Goal: Task Accomplishment & Management: Complete application form

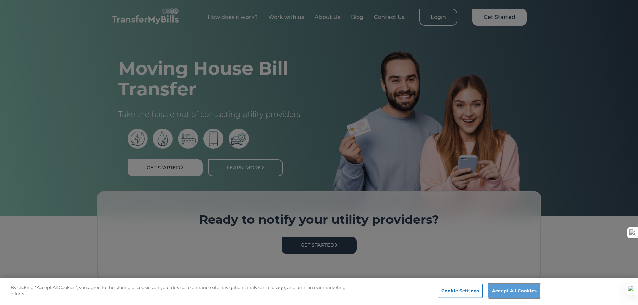
click at [524, 292] on button "Accept All Cookies" at bounding box center [514, 291] width 52 height 14
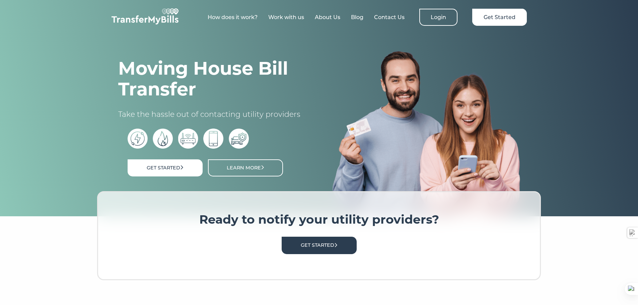
click at [285, 18] on link "Work with us" at bounding box center [286, 17] width 36 height 6
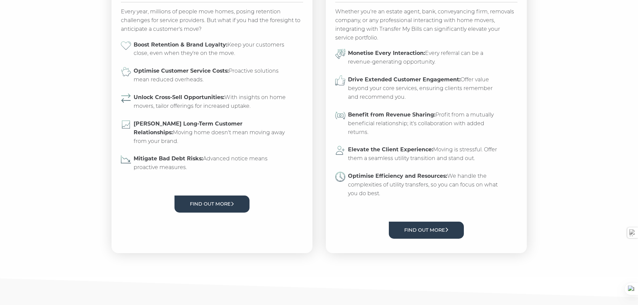
scroll to position [614, 0]
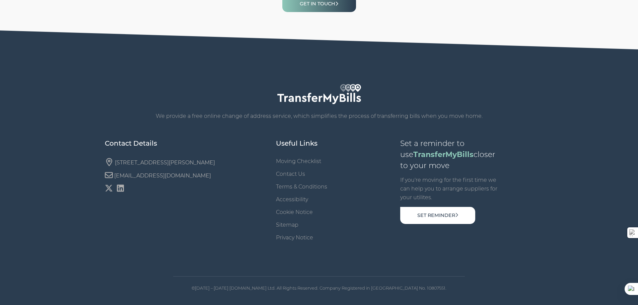
click at [305, 161] on link "Moving Checklist" at bounding box center [298, 161] width 45 height 6
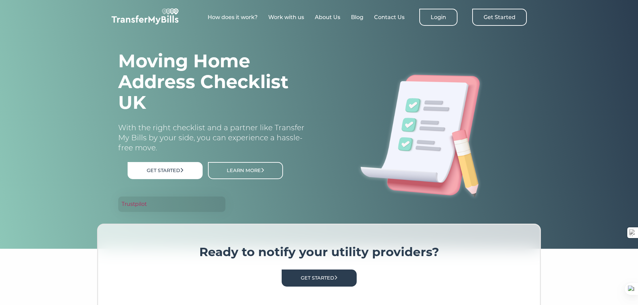
click at [491, 20] on link "Get Started" at bounding box center [499, 17] width 55 height 17
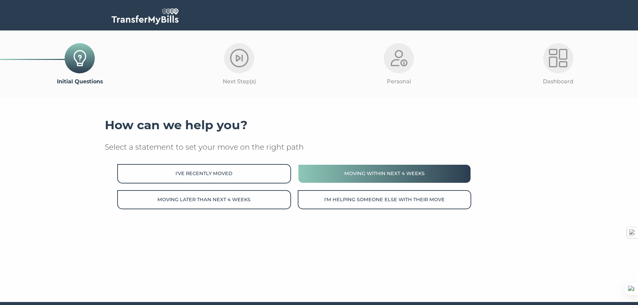
click at [389, 177] on button "Moving within next 4 weeks" at bounding box center [384, 173] width 173 height 19
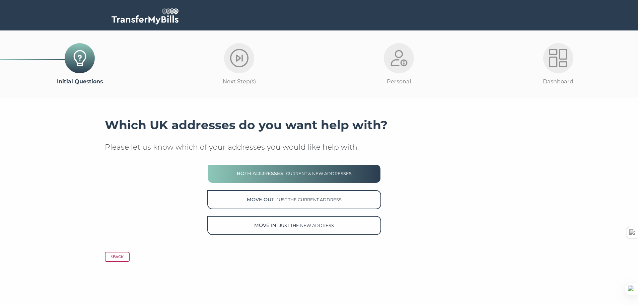
click at [300, 173] on span "- current & new addresses" at bounding box center [317, 173] width 68 height 5
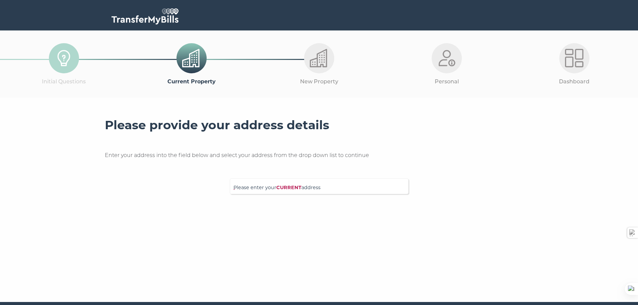
click at [277, 189] on span "Please enter your CURRENT address" at bounding box center [318, 190] width 171 height 12
click at [277, 189] on input "Please enter your CURRENT address" at bounding box center [305, 185] width 144 height 7
type input "[STREET_ADDRESS]"
click at [268, 197] on p "[STREET_ADDRESS]" at bounding box center [322, 199] width 165 height 8
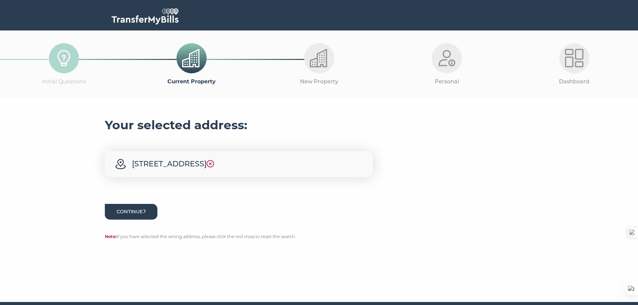
click at [144, 209] on button "Continue" at bounding box center [131, 212] width 53 height 16
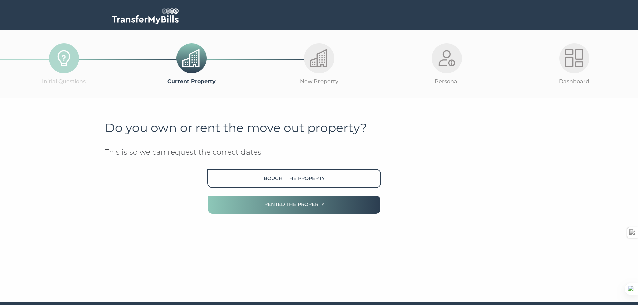
click at [289, 204] on button "Rented the property" at bounding box center [293, 204] width 173 height 19
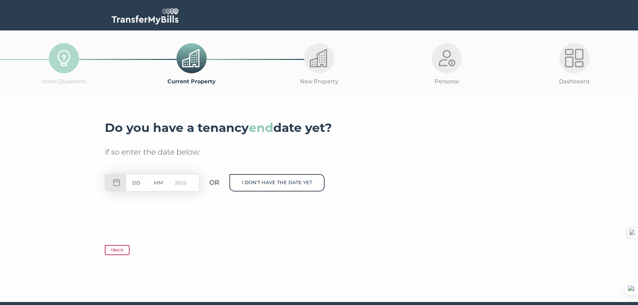
click at [190, 183] on nordpass-icon at bounding box center [190, 183] width 0 height 0
click at [118, 183] on div "- - 2025" at bounding box center [152, 182] width 94 height 17
click at [134, 190] on div "- - 2025" at bounding box center [152, 182] width 94 height 17
click at [119, 184] on div "- - 2025" at bounding box center [152, 182] width 94 height 17
drag, startPoint x: 185, startPoint y: 184, endPoint x: 182, endPoint y: 184, distance: 3.7
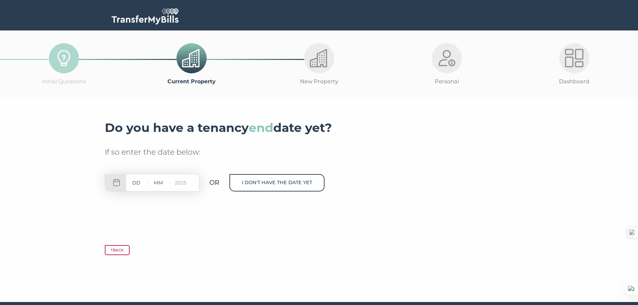
click at [184, 184] on input "2025" at bounding box center [180, 183] width 20 height 8
click at [176, 183] on input "2025" at bounding box center [180, 183] width 20 height 8
drag, startPoint x: 137, startPoint y: 182, endPoint x: 138, endPoint y: 209, distance: 26.5
click at [138, 209] on div "Do you have a tenancy end date yet? If so enter the date below: - - 2025 OR I d…" at bounding box center [319, 173] width 428 height 110
click at [190, 183] on nordpass-icon at bounding box center [190, 183] width 0 height 0
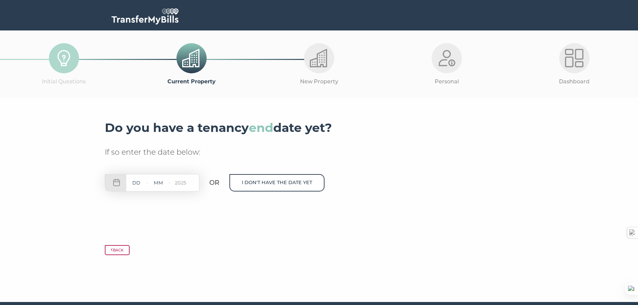
click at [193, 223] on div "Do you have a tenancy end date yet? If so enter the date below: - - 2025 OR I d…" at bounding box center [319, 173] width 428 height 110
click at [127, 250] on button "Back" at bounding box center [117, 250] width 25 height 10
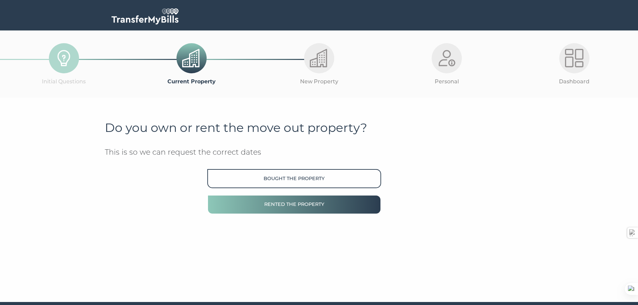
click at [297, 208] on button "Rented the property" at bounding box center [293, 204] width 173 height 19
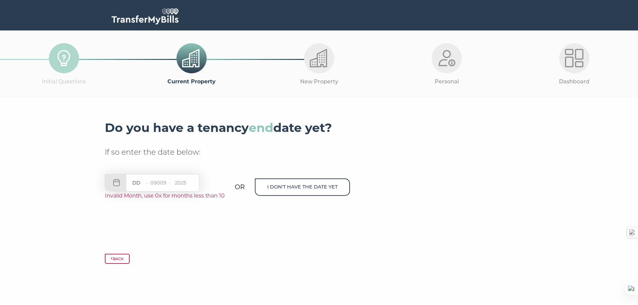
type input "09009"
type input "22"
click at [190, 183] on nordpass-icon at bounding box center [190, 183] width 0 height 0
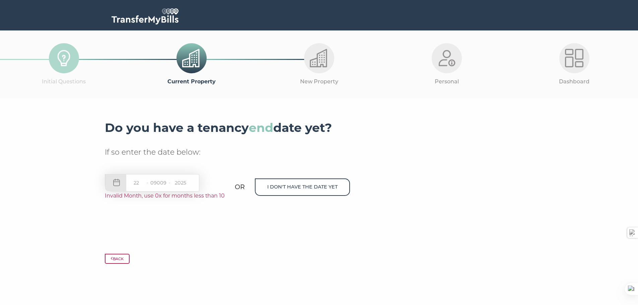
click at [190, 183] on nordpass-icon at bounding box center [190, 183] width 0 height 0
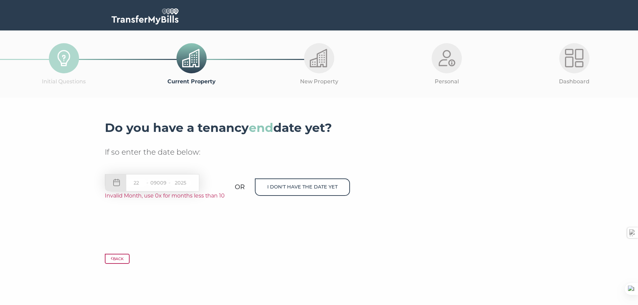
drag, startPoint x: 165, startPoint y: 182, endPoint x: 148, endPoint y: 183, distance: 17.7
click at [190, 183] on nordpass-icon at bounding box center [190, 183] width 0 height 0
drag, startPoint x: 142, startPoint y: 184, endPoint x: 181, endPoint y: 228, distance: 59.0
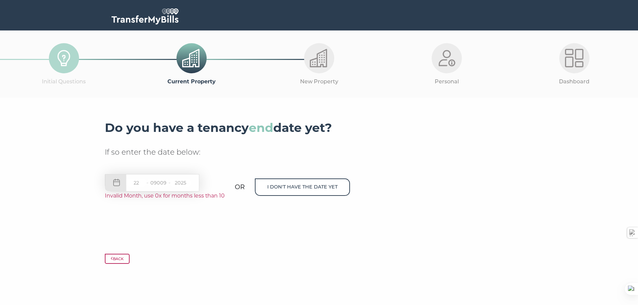
click at [180, 228] on div "Do you have a tenancy end date yet? If so enter the date below: 22 - 09009 - 20…" at bounding box center [319, 177] width 428 height 119
click at [119, 182] on div "22 - 09009 - 2025" at bounding box center [152, 182] width 94 height 17
click at [146, 194] on span "Invalid Month, use 0x for months less than 10" at bounding box center [165, 195] width 120 height 6
click at [184, 182] on input "2025" at bounding box center [180, 183] width 20 height 8
drag, startPoint x: 189, startPoint y: 183, endPoint x: 174, endPoint y: 183, distance: 15.1
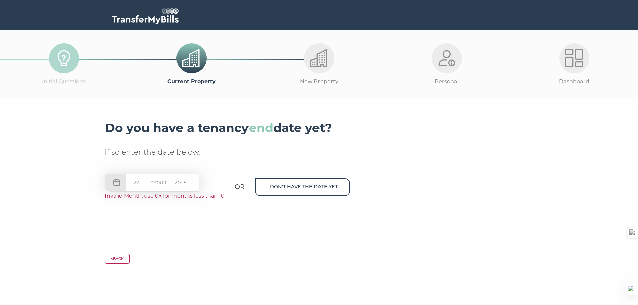
click at [174, 183] on input "2025" at bounding box center [180, 183] width 20 height 8
click at [179, 222] on div "Do you have a tenancy end date yet? If so enter the date below: 22 - 09009 - 20…" at bounding box center [319, 177] width 428 height 119
click at [190, 183] on nordpass-icon at bounding box center [190, 183] width 0 height 0
click at [118, 260] on button "Back" at bounding box center [117, 259] width 25 height 10
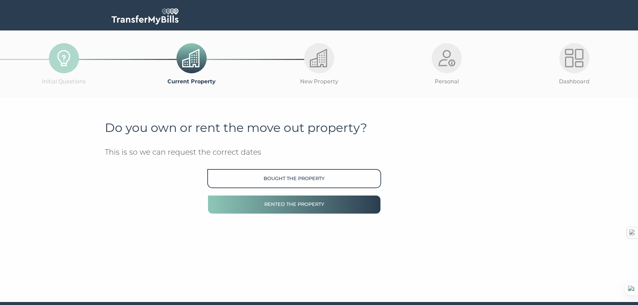
click at [307, 205] on button "Rented the property" at bounding box center [293, 204] width 173 height 19
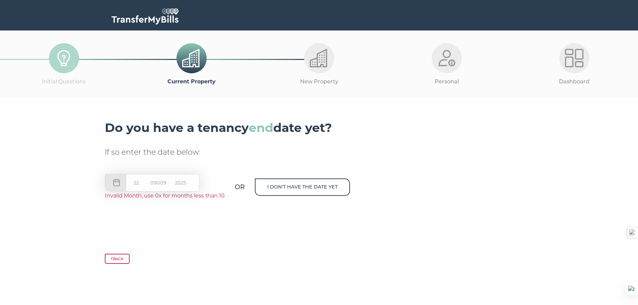
click at [163, 183] on input "09009" at bounding box center [158, 183] width 20 height 8
drag, startPoint x: 168, startPoint y: 183, endPoint x: 152, endPoint y: 183, distance: 16.7
click at [152, 183] on input "09009" at bounding box center [158, 183] width 20 height 8
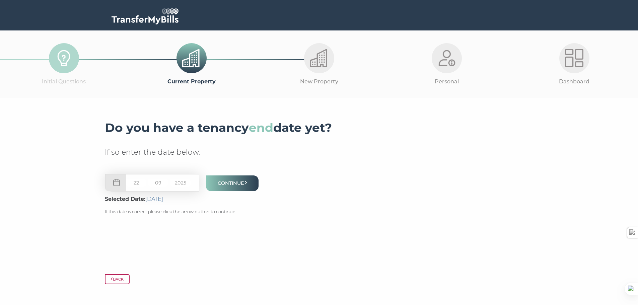
type input "09"
click at [180, 262] on div at bounding box center [319, 265] width 428 height 17
click at [238, 185] on button "Continue" at bounding box center [232, 183] width 53 height 16
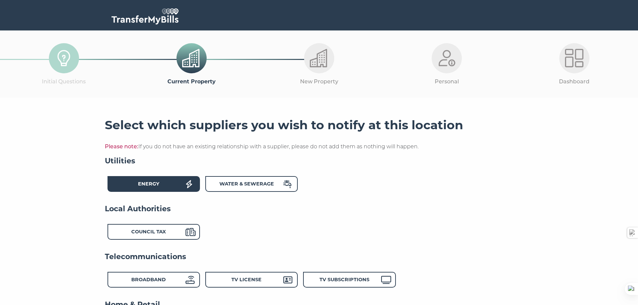
click at [142, 183] on strong "Energy" at bounding box center [148, 184] width 21 height 6
click at [243, 182] on strong "Water & Sewerage" at bounding box center [246, 184] width 55 height 6
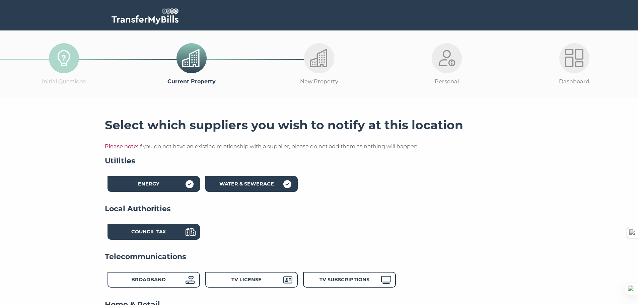
click at [173, 231] on div "Council Tax" at bounding box center [149, 233] width 74 height 10
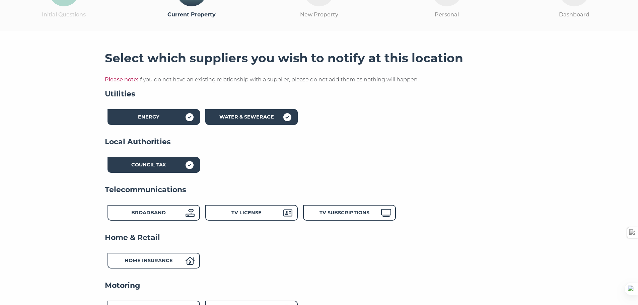
scroll to position [100, 0]
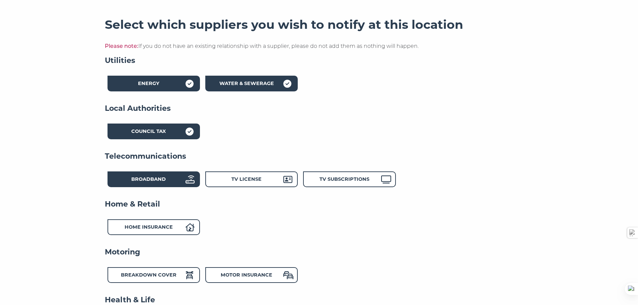
click at [166, 186] on div "Broadband" at bounding box center [153, 179] width 92 height 16
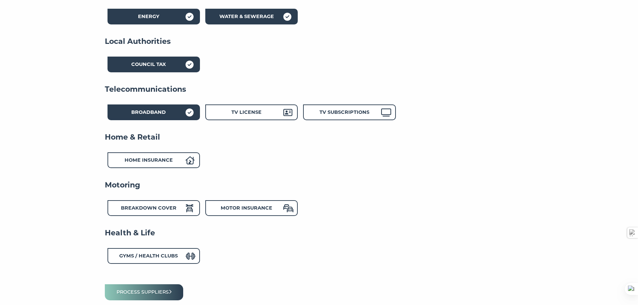
scroll to position [201, 0]
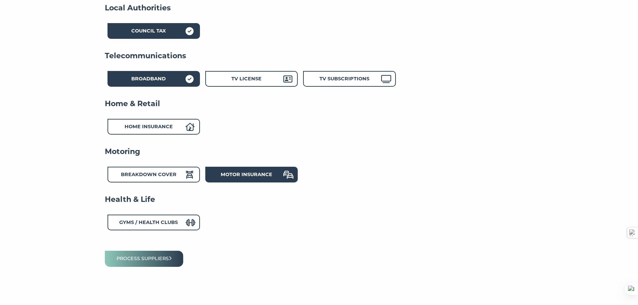
click at [239, 174] on strong "Motor Insurance" at bounding box center [247, 174] width 52 height 6
click at [146, 259] on button "Process suppliers" at bounding box center [144, 259] width 79 height 16
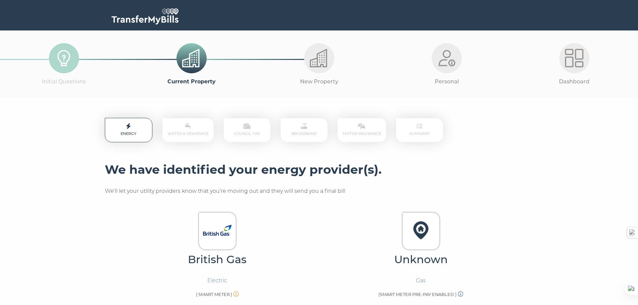
scroll to position [100, 0]
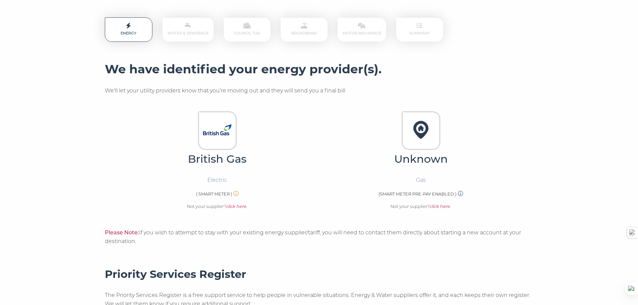
click at [442, 207] on em "click here" at bounding box center [439, 206] width 20 height 5
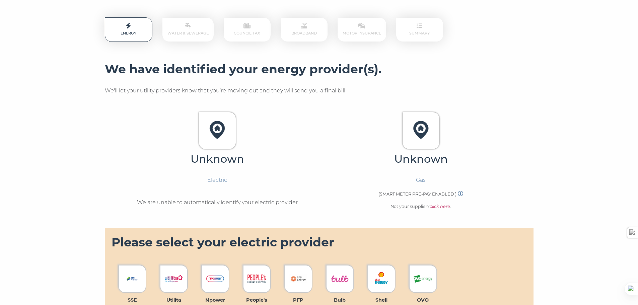
scroll to position [201, 0]
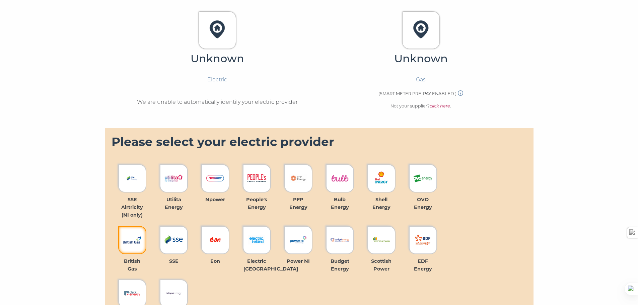
click at [140, 243] on img at bounding box center [132, 240] width 18 height 18
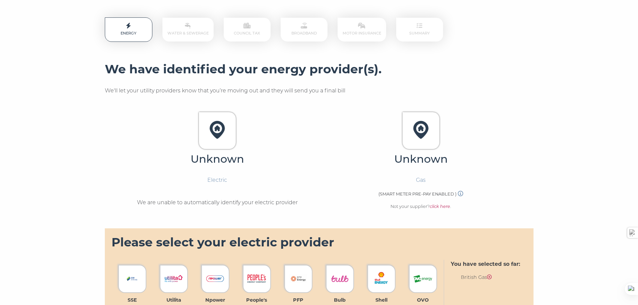
scroll to position [0, 0]
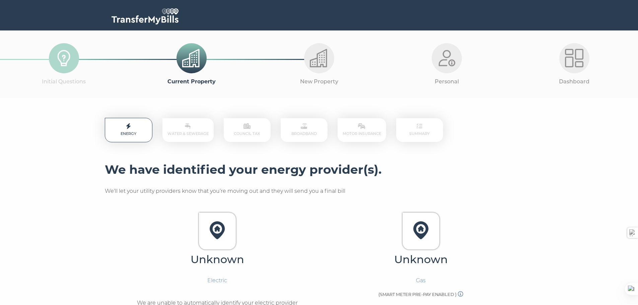
click at [178, 130] on p "Water & Sewerage" at bounding box center [187, 130] width 51 height 24
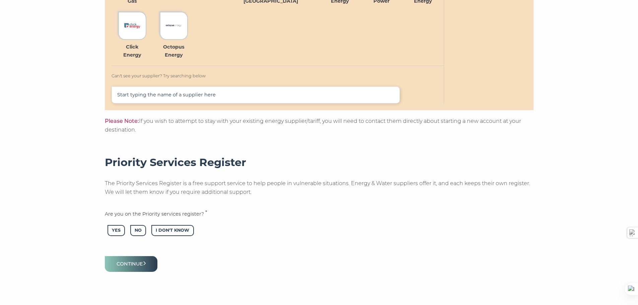
scroll to position [503, 0]
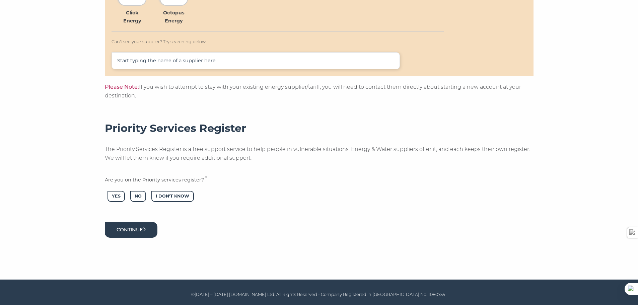
click at [132, 232] on button "Continue" at bounding box center [131, 230] width 53 height 16
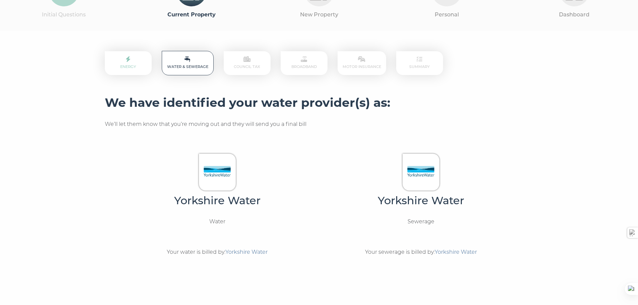
scroll to position [154, 0]
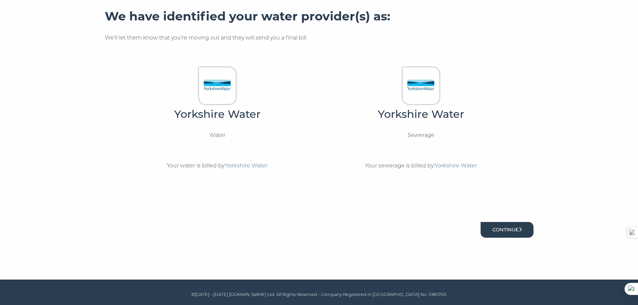
click at [513, 227] on button "Continue" at bounding box center [506, 230] width 53 height 16
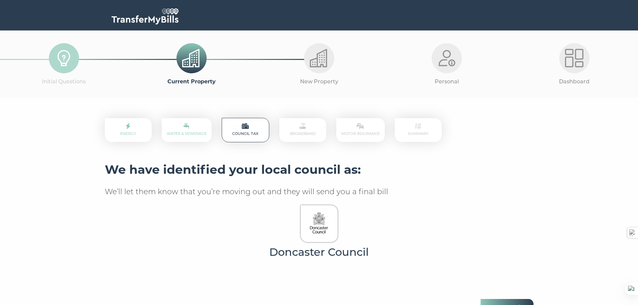
scroll to position [78, 0]
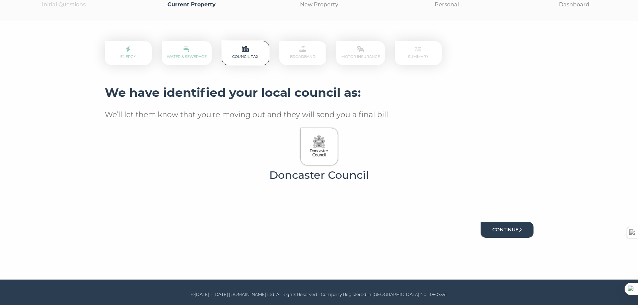
click at [506, 229] on button "Continue" at bounding box center [506, 230] width 53 height 16
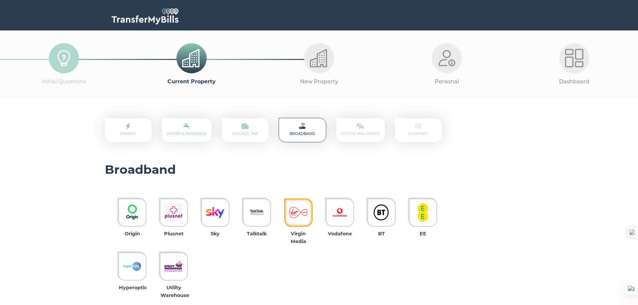
click at [300, 219] on img at bounding box center [298, 212] width 18 height 18
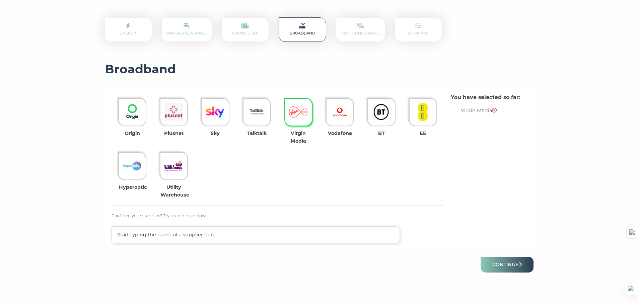
scroll to position [134, 0]
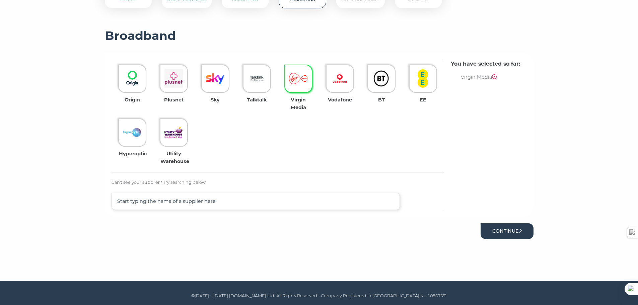
click at [515, 228] on button "Continue" at bounding box center [506, 231] width 53 height 16
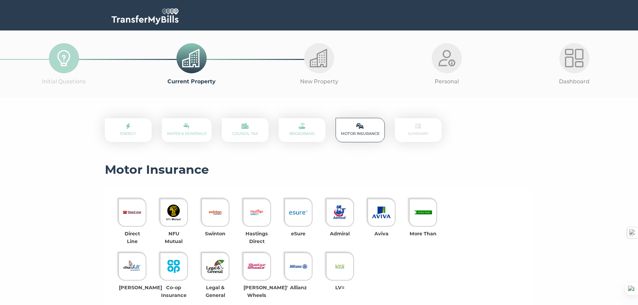
scroll to position [33, 0]
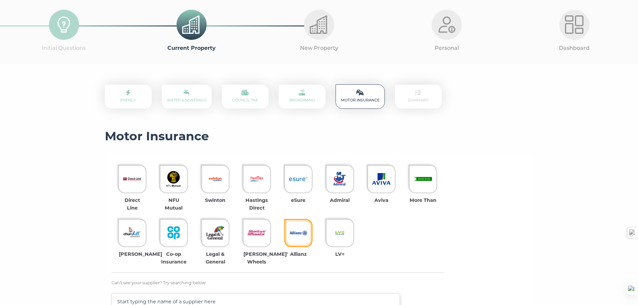
click at [295, 233] on img at bounding box center [298, 233] width 18 height 18
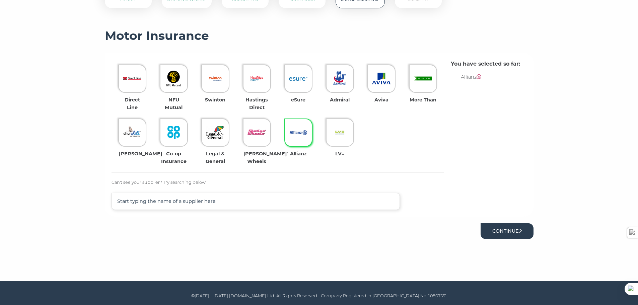
click at [512, 230] on button "Continue" at bounding box center [506, 231] width 53 height 16
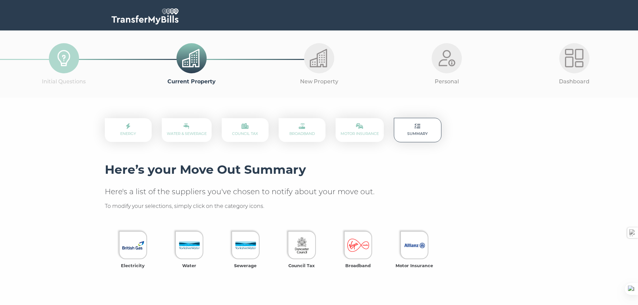
scroll to position [67, 0]
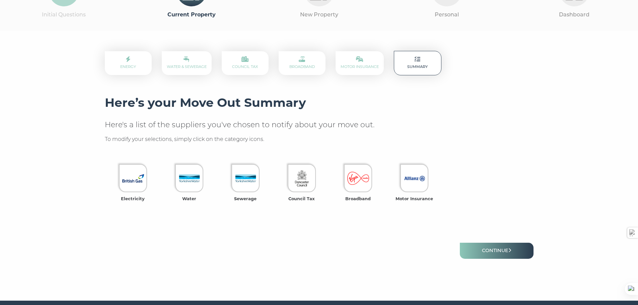
click at [131, 68] on link "Energy" at bounding box center [128, 63] width 16 height 12
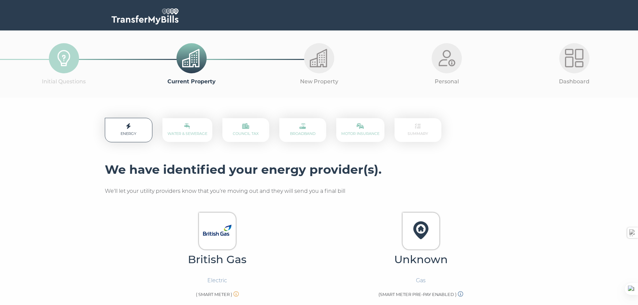
scroll to position [67, 0]
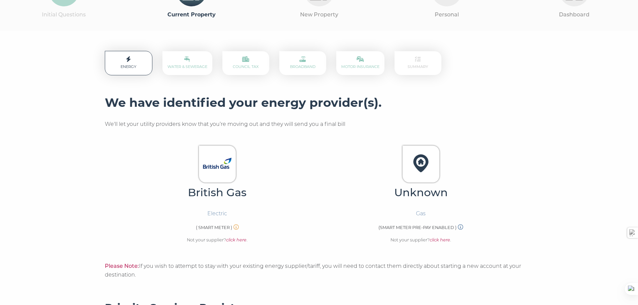
click at [446, 239] on em "click here" at bounding box center [439, 239] width 20 height 5
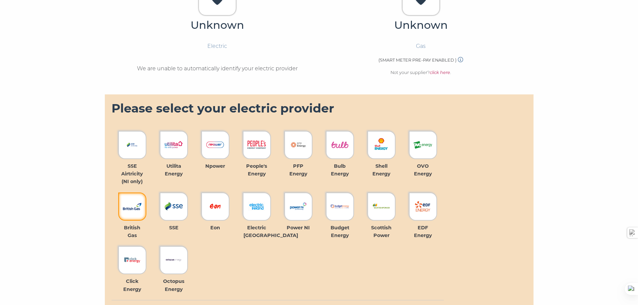
click at [129, 203] on img at bounding box center [132, 206] width 18 height 18
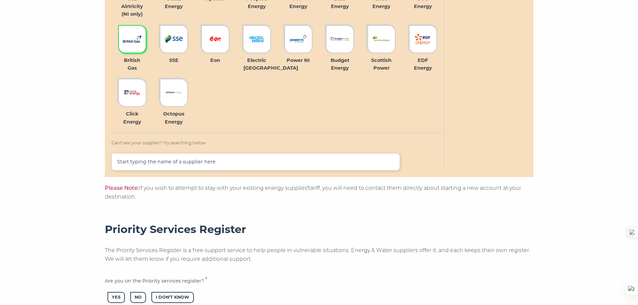
scroll to position [503, 0]
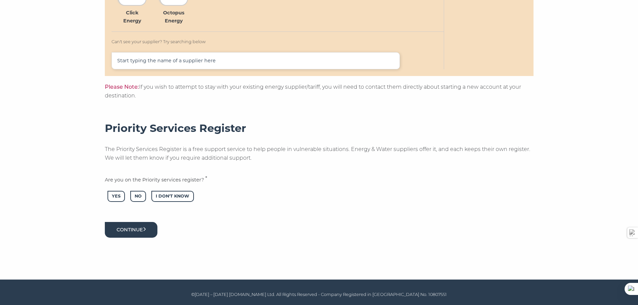
click at [135, 230] on button "Continue" at bounding box center [131, 230] width 53 height 16
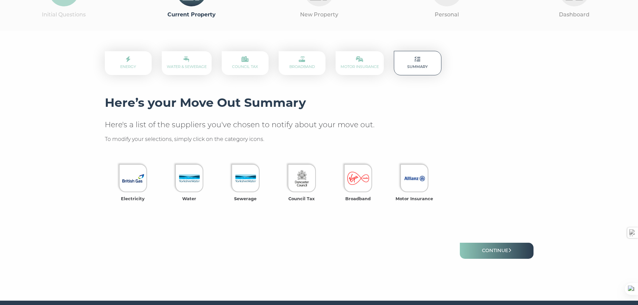
scroll to position [88, 0]
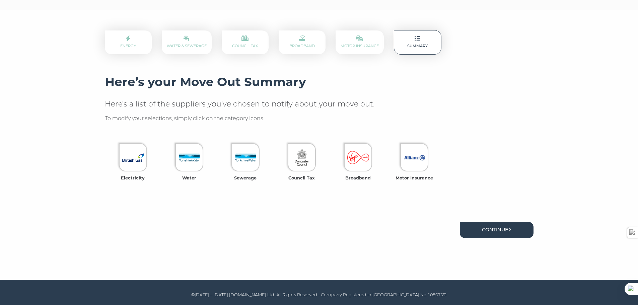
click at [497, 227] on link "Continue" at bounding box center [497, 230] width 74 height 16
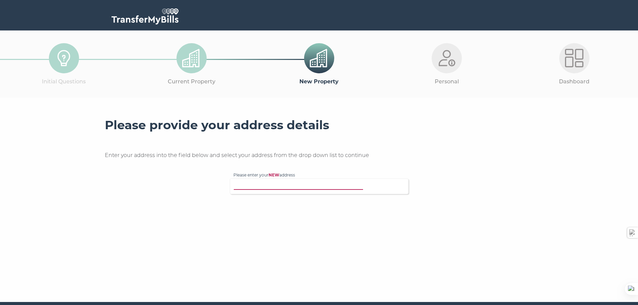
click at [284, 184] on input "Please enter your NEW address" at bounding box center [305, 185] width 144 height 7
type input "79 Sandall Park"
click at [288, 199] on p "79 Sandall Park Drive, Doncaster, DN2 5RA" at bounding box center [322, 199] width 165 height 8
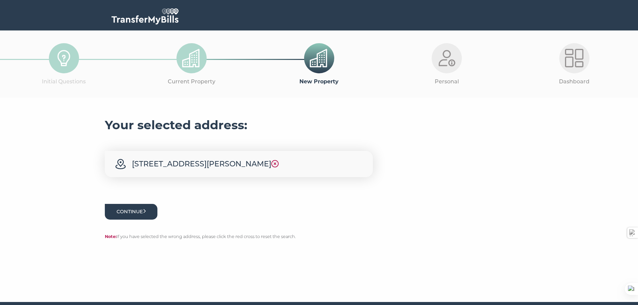
click at [138, 211] on button "Continue" at bounding box center [131, 212] width 53 height 16
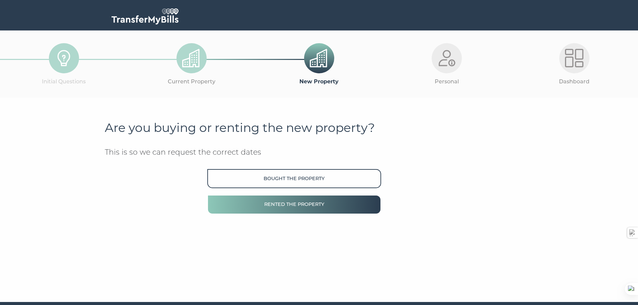
click at [318, 203] on button "Rented the property" at bounding box center [293, 204] width 173 height 19
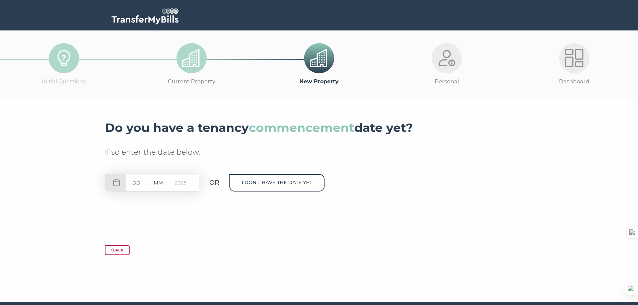
click at [137, 182] on input "text" at bounding box center [136, 183] width 20 height 8
type input "22"
click at [159, 183] on input "text" at bounding box center [158, 183] width 20 height 8
type input "09"
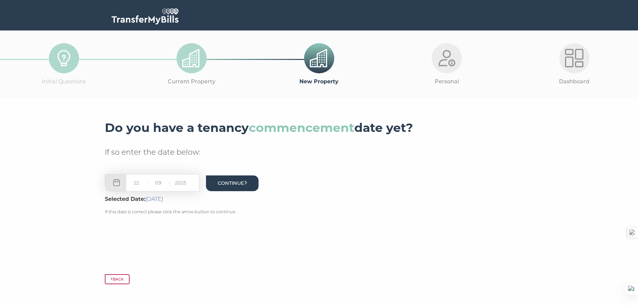
click at [230, 183] on button "Continue" at bounding box center [232, 183] width 53 height 16
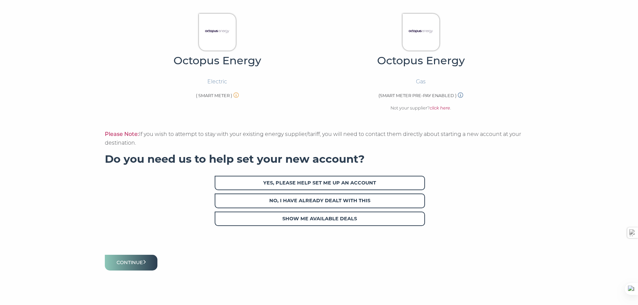
scroll to position [219, 0]
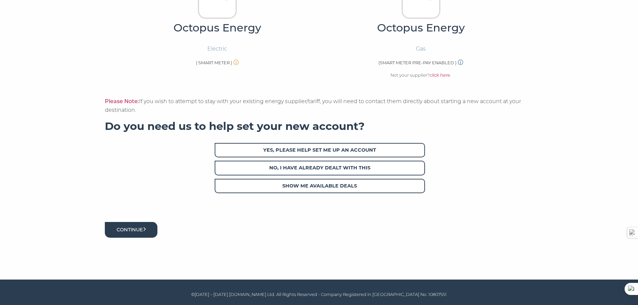
click at [140, 230] on button "Continue" at bounding box center [131, 230] width 53 height 16
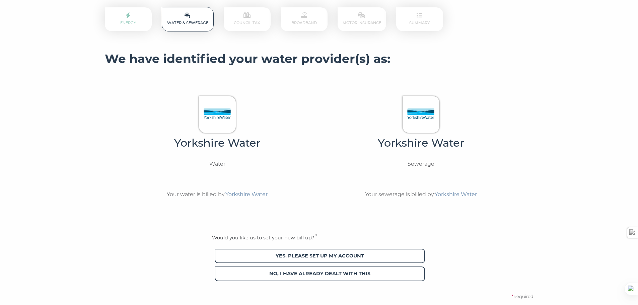
scroll to position [77, 0]
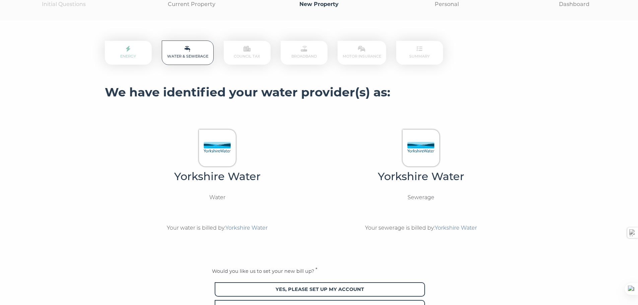
click at [136, 55] on link "Energy" at bounding box center [128, 53] width 16 height 12
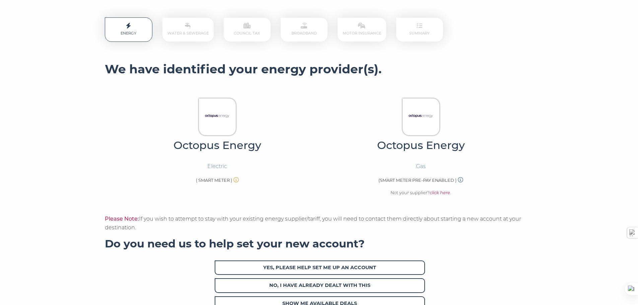
scroll to position [134, 0]
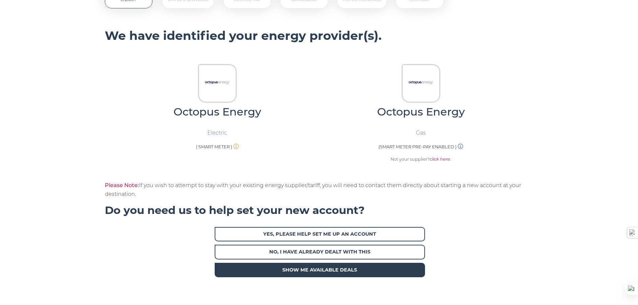
click at [317, 269] on span "Show me available deals" at bounding box center [320, 270] width 210 height 14
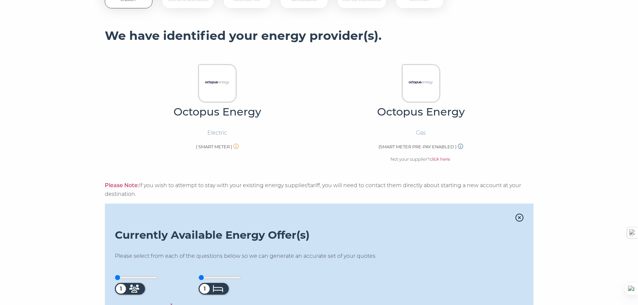
scroll to position [234, 0]
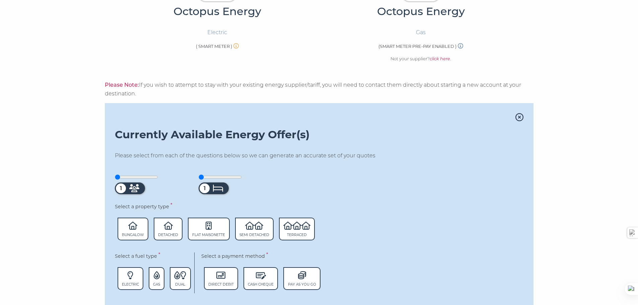
click at [520, 116] on icon at bounding box center [519, 117] width 8 height 8
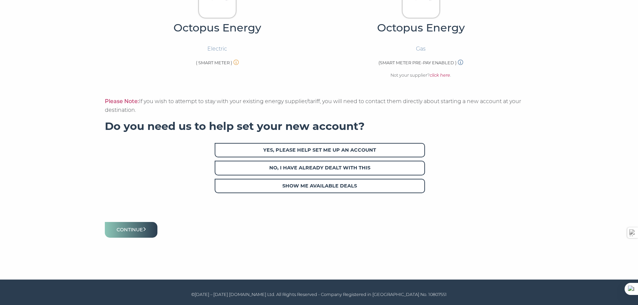
scroll to position [219, 0]
click at [131, 227] on button "Continue" at bounding box center [131, 230] width 53 height 16
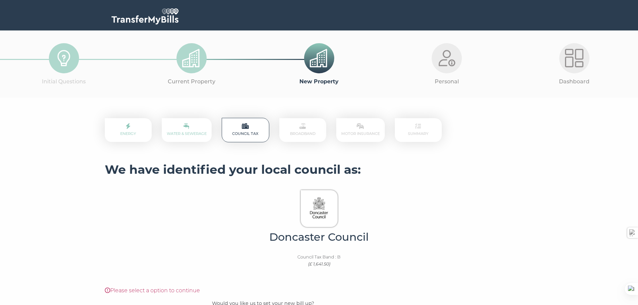
scroll to position [100, 0]
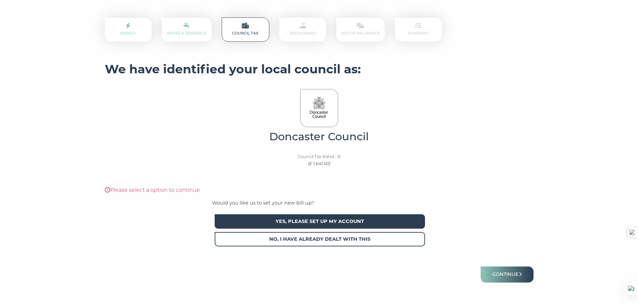
click at [322, 222] on span "Yes, please set up my account" at bounding box center [320, 221] width 210 height 14
click at [508, 274] on button "Continue" at bounding box center [506, 274] width 53 height 16
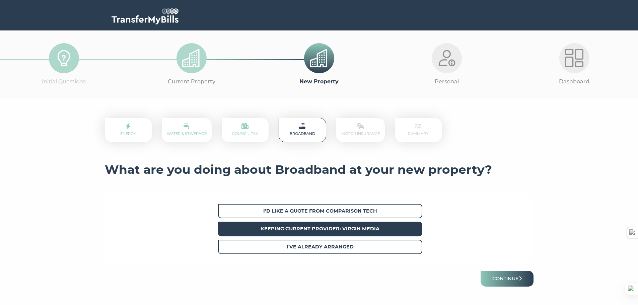
click at [336, 229] on strong "Keeping current provider: Virgin Media" at bounding box center [319, 229] width 119 height 6
click at [510, 280] on button "Continue" at bounding box center [506, 279] width 53 height 16
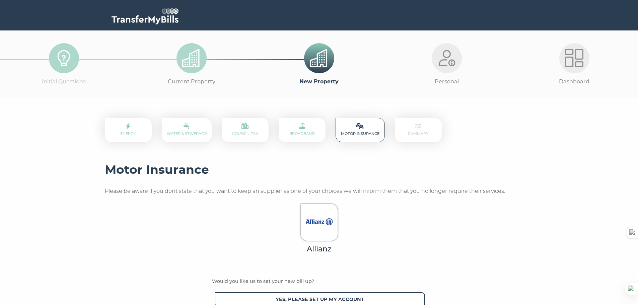
scroll to position [100, 0]
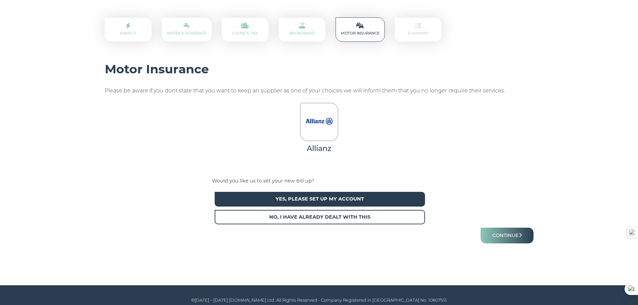
click at [321, 198] on span "Yes, please set up my account" at bounding box center [320, 199] width 210 height 14
click at [511, 235] on button "Continue" at bounding box center [506, 236] width 53 height 16
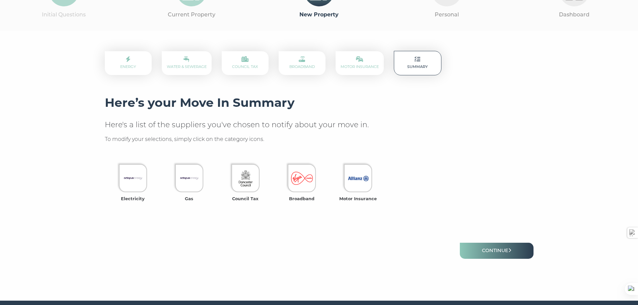
scroll to position [88, 0]
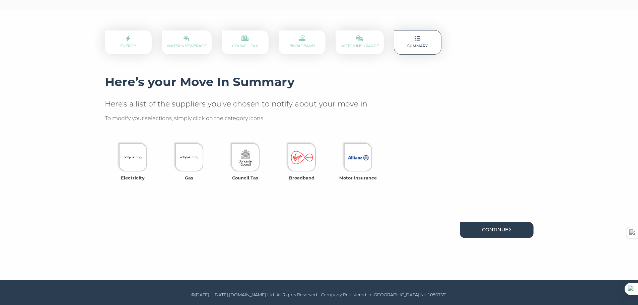
click at [506, 226] on link "Continue" at bounding box center [497, 230] width 74 height 16
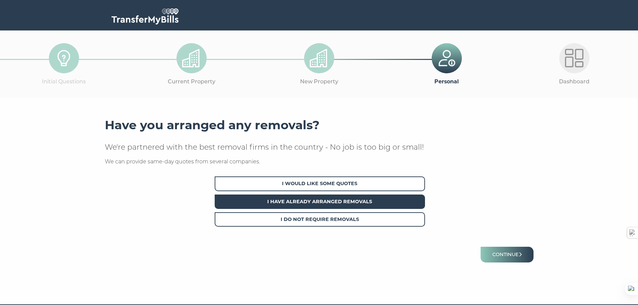
click at [337, 200] on span "I Have Already Arranged Removals" at bounding box center [320, 201] width 210 height 14
click at [510, 256] on button "Continue" at bounding box center [506, 255] width 53 height 16
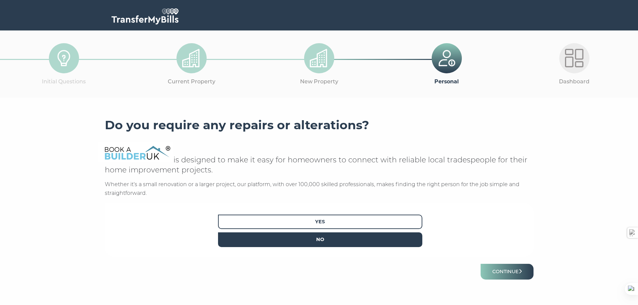
click at [335, 241] on span "No" at bounding box center [320, 239] width 204 height 14
click at [513, 270] on button "Continue" at bounding box center [506, 272] width 53 height 16
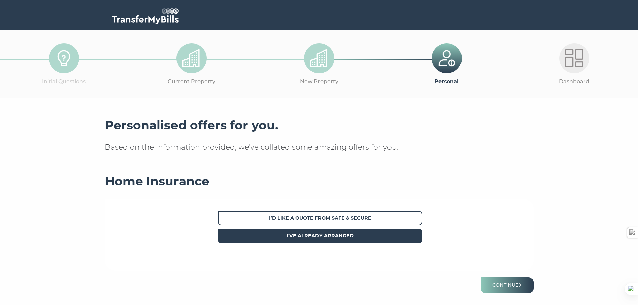
click at [322, 233] on span "I've already arranged" at bounding box center [320, 236] width 204 height 14
click at [511, 284] on button "Continue" at bounding box center [506, 285] width 53 height 16
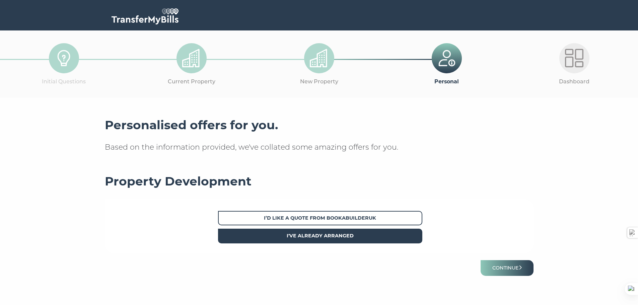
click at [314, 234] on strong "I've already arranged" at bounding box center [319, 236] width 67 height 6
click at [506, 264] on button "Continue" at bounding box center [506, 268] width 53 height 16
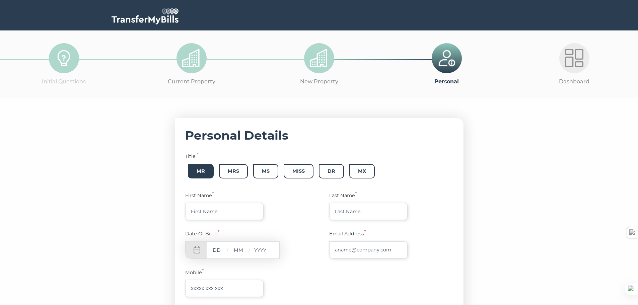
click at [199, 170] on span "Mr" at bounding box center [201, 171] width 26 height 14
click at [218, 210] on input "text" at bounding box center [224, 211] width 78 height 17
type input "[PERSON_NAME]"
type input "Peek"
type input "[EMAIL_ADDRESS][DOMAIN_NAME]"
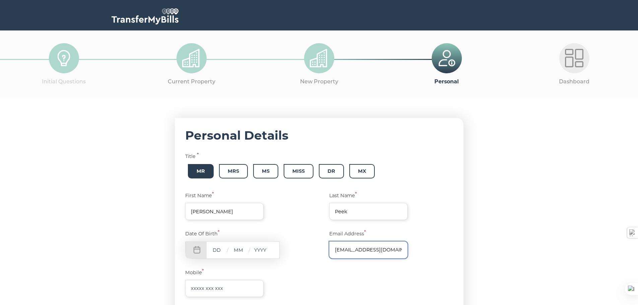
type input "07789207784"
click at [219, 251] on input "text" at bounding box center [217, 250] width 20 height 8
type input "24"
click at [243, 250] on input "text" at bounding box center [238, 250] width 20 height 8
type input "02"
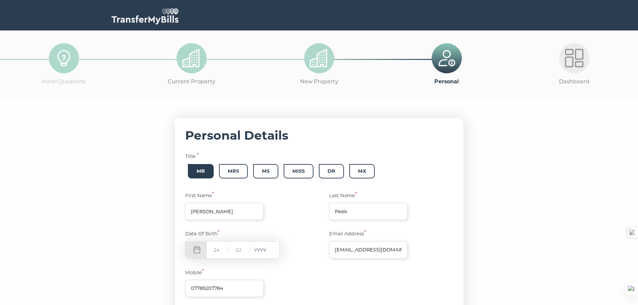
click at [264, 251] on input "text" at bounding box center [260, 250] width 20 height 8
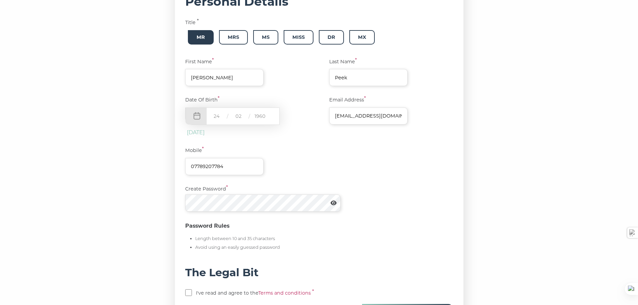
scroll to position [167, 0]
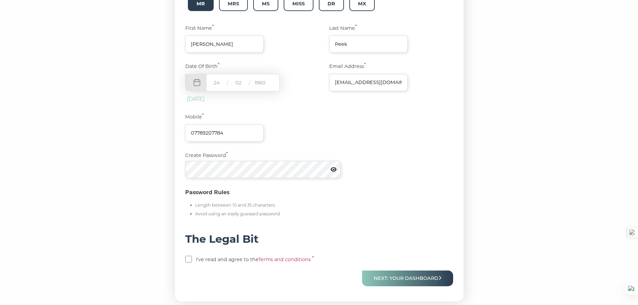
type input "1960"
click at [290, 259] on link "Terms and conditions" at bounding box center [284, 259] width 53 height 6
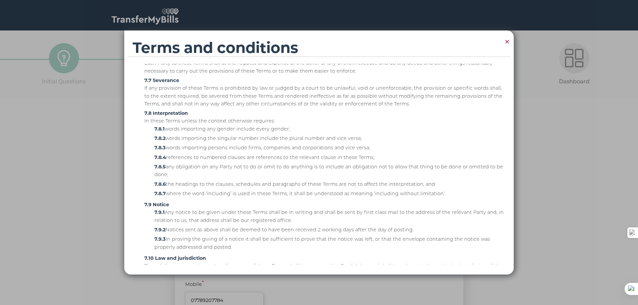
scroll to position [766, 0]
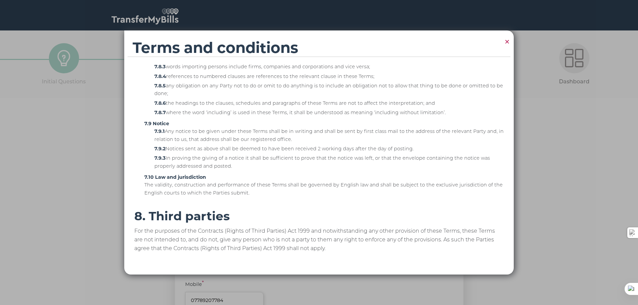
click at [506, 40] on span "×" at bounding box center [507, 41] width 6 height 13
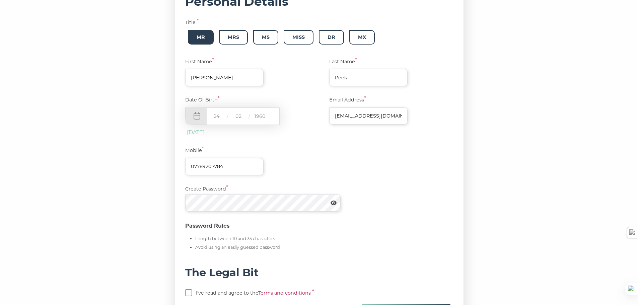
scroll to position [201, 0]
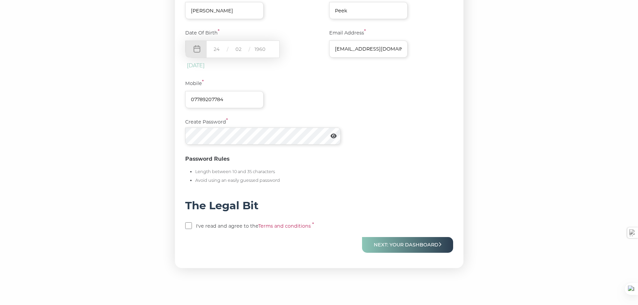
click at [190, 229] on input "checkbox" at bounding box center [188, 225] width 7 height 7
checkbox input "true"
drag, startPoint x: 417, startPoint y: 241, endPoint x: 406, endPoint y: 240, distance: 11.2
click at [417, 241] on button "Next: Your Dashboard" at bounding box center [407, 245] width 91 height 16
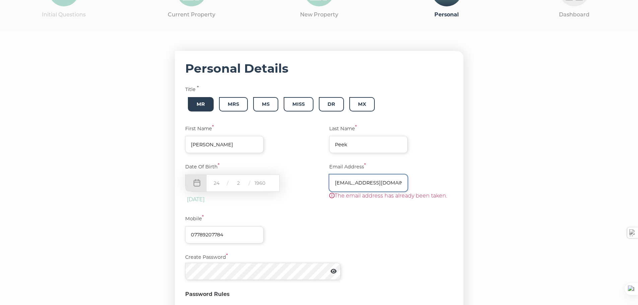
click at [361, 184] on input "[EMAIL_ADDRESS][DOMAIN_NAME]" at bounding box center [368, 182] width 78 height 17
drag, startPoint x: 403, startPoint y: 183, endPoint x: 331, endPoint y: 184, distance: 72.3
click at [331, 184] on div "Email Address * mikepeek@outlook.com The email address has already been taken." at bounding box center [386, 184] width 134 height 42
drag, startPoint x: 401, startPoint y: 185, endPoint x: 326, endPoint y: 182, distance: 75.0
click at [326, 182] on div "Email Address * mdsrpeek@gmail.com The email address has already been taken." at bounding box center [386, 184] width 134 height 42
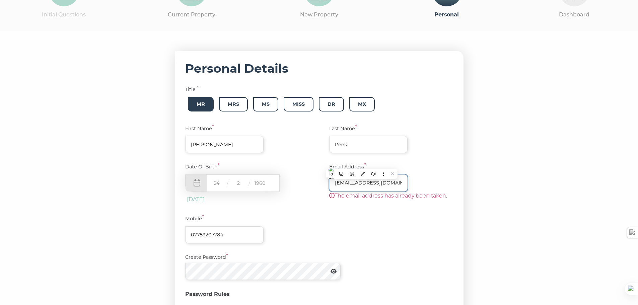
type input "mdsrpeek@gmail.com"
click at [436, 230] on div "Mobile * 07789207784" at bounding box center [319, 229] width 268 height 28
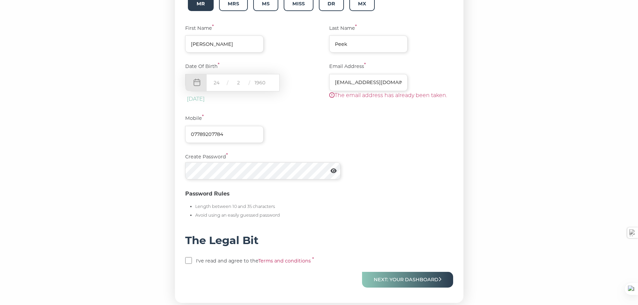
scroll to position [201, 0]
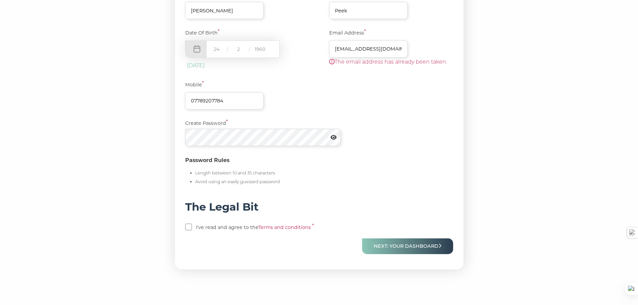
click at [195, 229] on p "I've read and agree to the Terms and conditions *" at bounding box center [319, 228] width 268 height 9
drag, startPoint x: 189, startPoint y: 227, endPoint x: 196, endPoint y: 225, distance: 6.9
click at [190, 227] on input "checkbox" at bounding box center [188, 227] width 7 height 7
checkbox input "true"
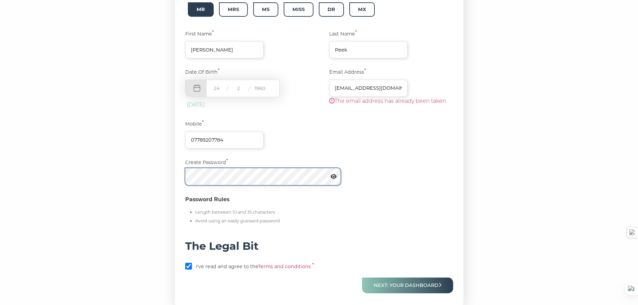
scroll to position [229, 0]
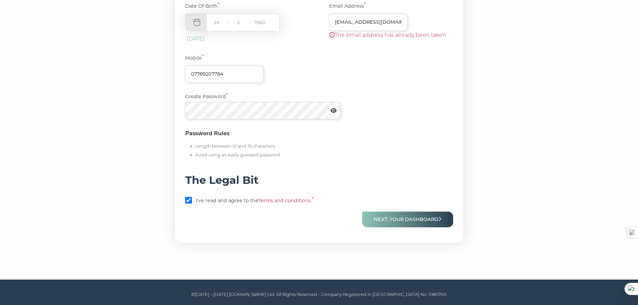
drag, startPoint x: 411, startPoint y: 220, endPoint x: 386, endPoint y: 192, distance: 37.4
click at [411, 220] on button "Next: Your Dashboard" at bounding box center [407, 220] width 91 height 16
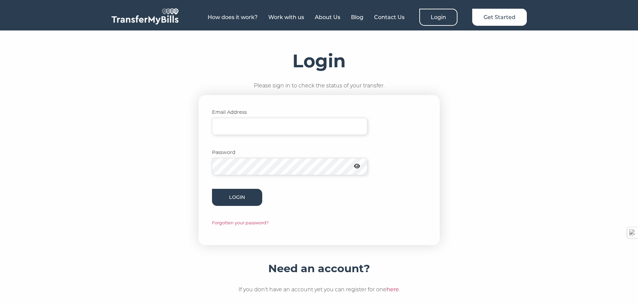
type input "[EMAIL_ADDRESS][DOMAIN_NAME]"
click at [240, 192] on button "Login" at bounding box center [237, 197] width 50 height 17
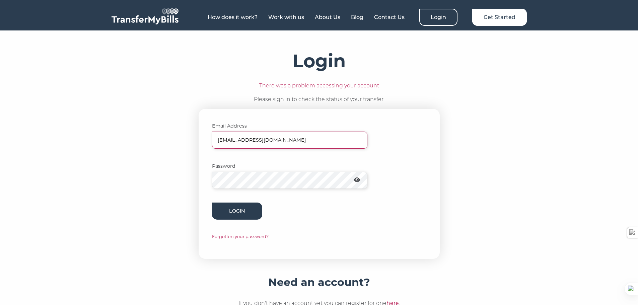
click at [241, 235] on p "Forgotten your password?" at bounding box center [319, 236] width 214 height 7
click at [243, 238] on link "Forgotten your password?" at bounding box center [240, 236] width 57 height 5
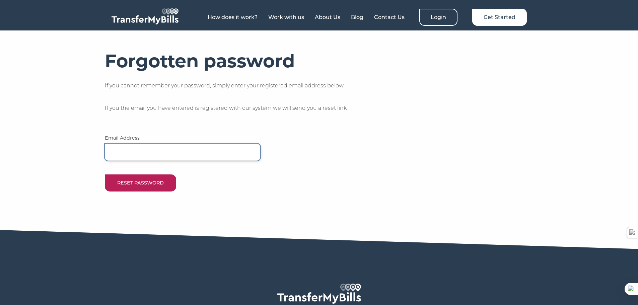
click at [181, 156] on input "email" at bounding box center [182, 152] width 155 height 17
type input "[EMAIL_ADDRESS][DOMAIN_NAME]"
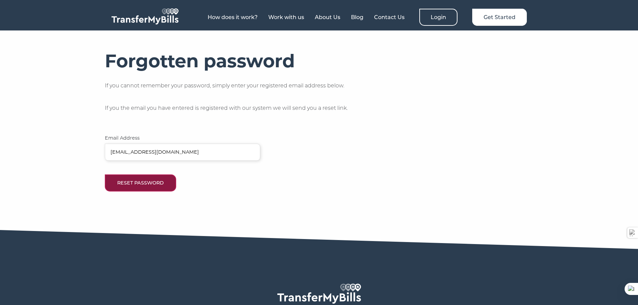
click at [140, 181] on button "Reset Password" at bounding box center [140, 182] width 71 height 17
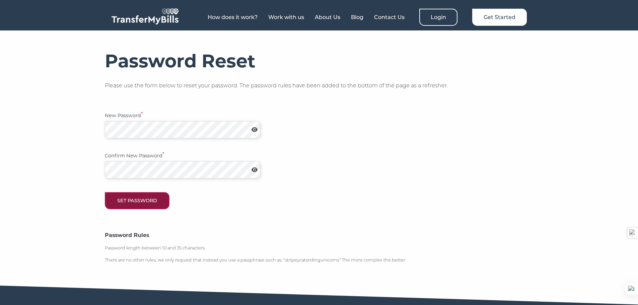
click at [139, 196] on button "Set Password" at bounding box center [137, 200] width 65 height 17
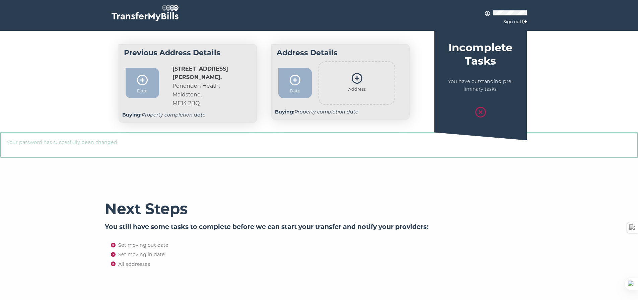
click at [176, 83] on address "[STREET_ADDRESS][PERSON_NAME]" at bounding box center [203, 86] width 62 height 43
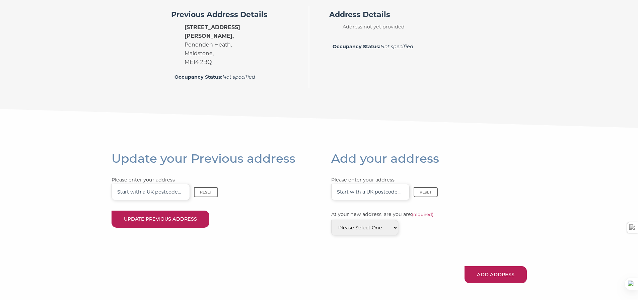
scroll to position [188, 0]
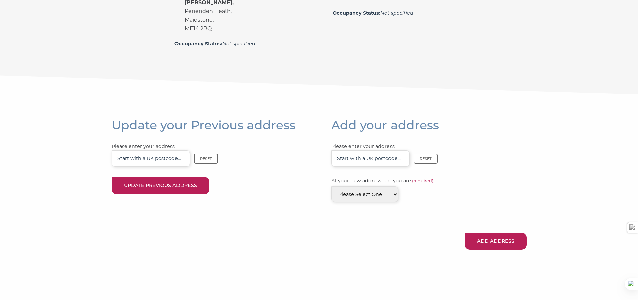
click at [138, 151] on input "Please enter your address Reset" at bounding box center [150, 158] width 78 height 16
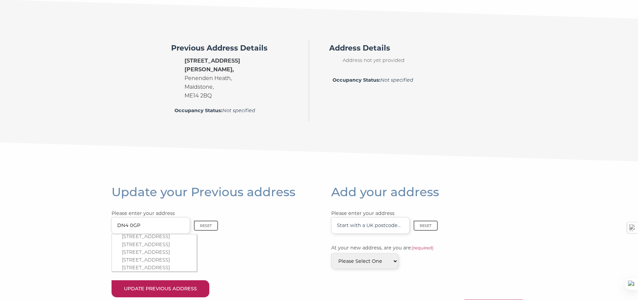
scroll to position [222, 0]
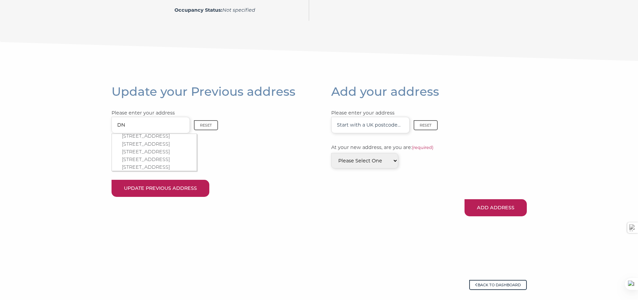
type input "D"
type input "68 Ormonde"
click at [149, 145] on p "68 Ormonde Crescent, Doncaster, DN4 0GP" at bounding box center [158, 147] width 72 height 8
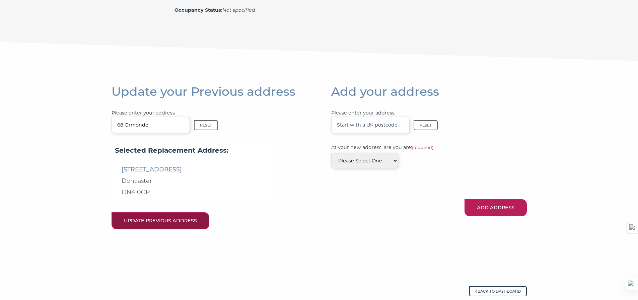
click at [150, 212] on button "Update Previous Address" at bounding box center [160, 220] width 98 height 17
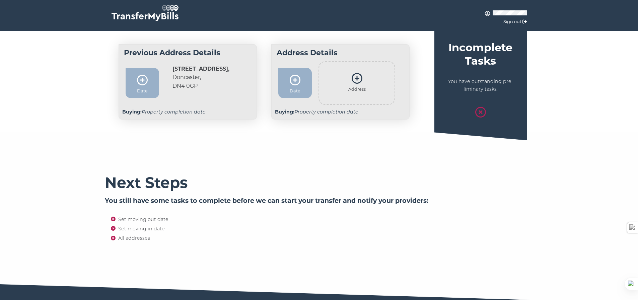
click at [295, 82] on icon at bounding box center [295, 80] width 11 height 11
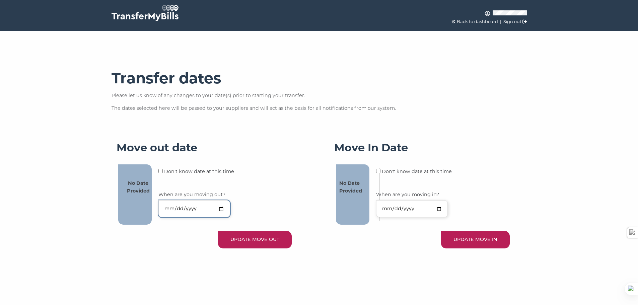
click at [181, 208] on input "When are you moving out?" at bounding box center [194, 208] width 72 height 17
click at [168, 210] on input "When are you moving out?" at bounding box center [194, 208] width 72 height 17
click at [223, 209] on input "When are you moving out?" at bounding box center [194, 208] width 72 height 17
type input "2025-09-22"
click at [252, 241] on button "UPDATE MOVE OUT" at bounding box center [255, 239] width 74 height 17
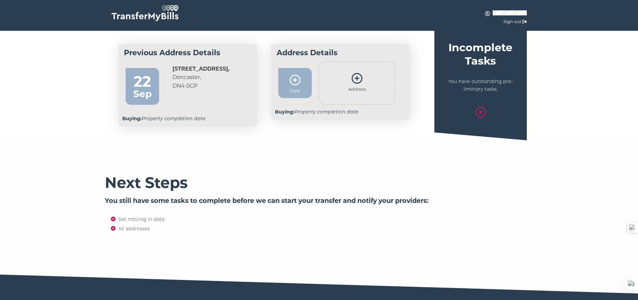
click at [356, 76] on icon at bounding box center [356, 78] width 11 height 11
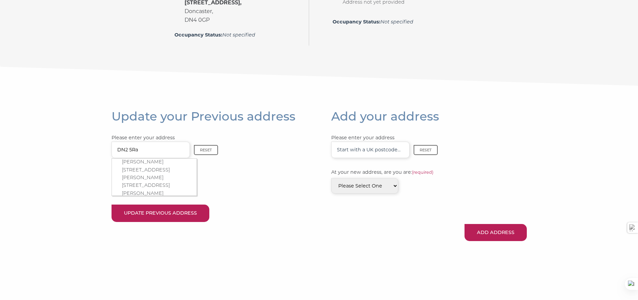
scroll to position [179, 0]
type input "DN2 5Ra"
click at [143, 186] on p "[STREET_ADDRESS][PERSON_NAME]" at bounding box center [158, 192] width 72 height 16
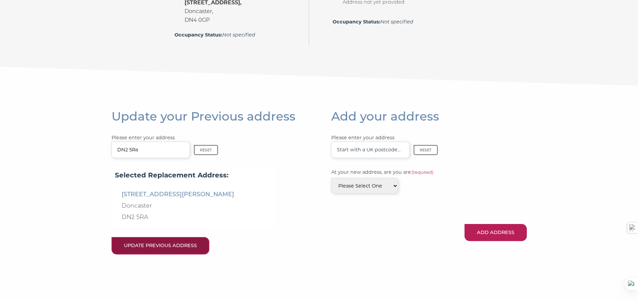
click at [156, 242] on button "Update Previous Address" at bounding box center [160, 245] width 98 height 17
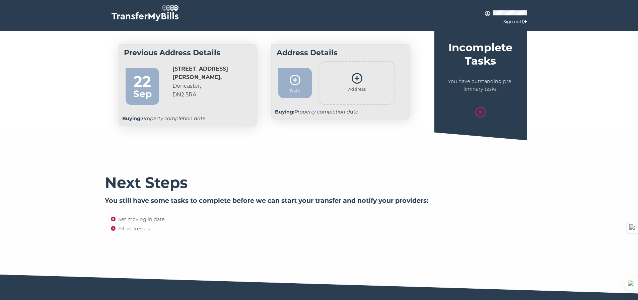
click at [182, 86] on address "[STREET_ADDRESS][PERSON_NAME]" at bounding box center [203, 82] width 62 height 35
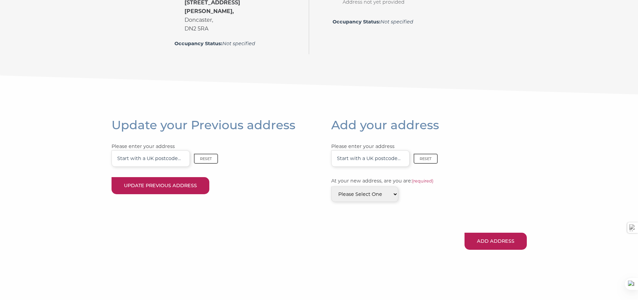
click at [151, 151] on input "Please enter your address Reset" at bounding box center [150, 158] width 78 height 16
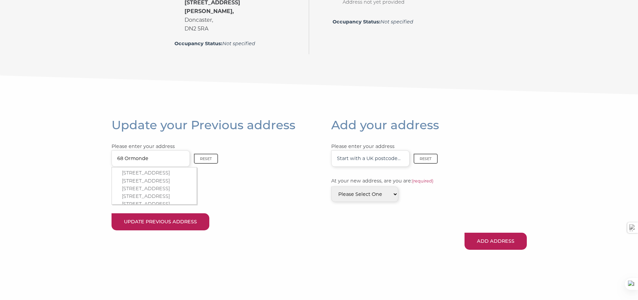
type input "68 Ormonde"
click at [144, 180] on p "[STREET_ADDRESS]" at bounding box center [158, 181] width 72 height 8
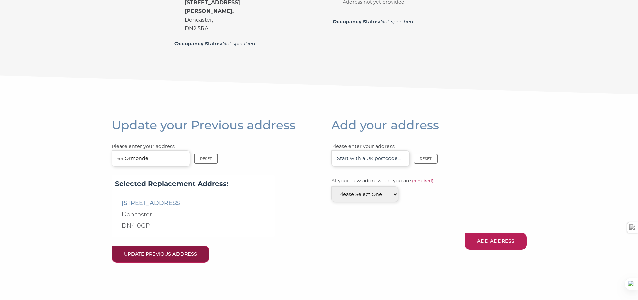
click at [161, 248] on button "Update Previous Address" at bounding box center [160, 254] width 98 height 17
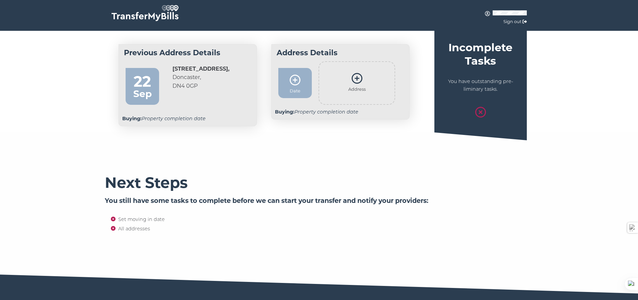
click at [357, 78] on icon at bounding box center [356, 78] width 11 height 11
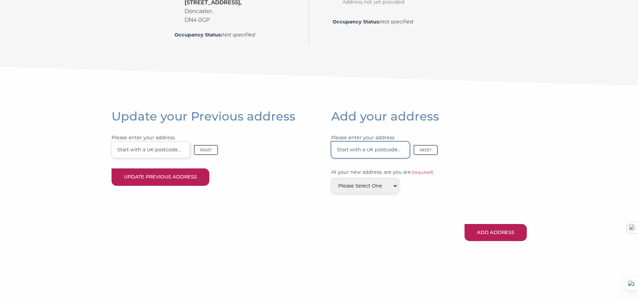
click at [354, 150] on input "Please enter your address Reset" at bounding box center [370, 150] width 78 height 16
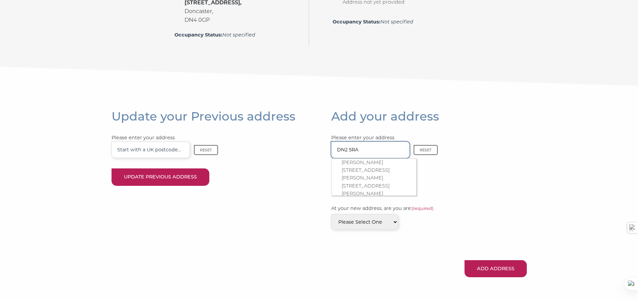
scroll to position [179, 0]
type input "DN2 5RA"
click at [386, 187] on p "79 Sandall Park Drive, Doncaster, DN2 5RA" at bounding box center [377, 192] width 72 height 16
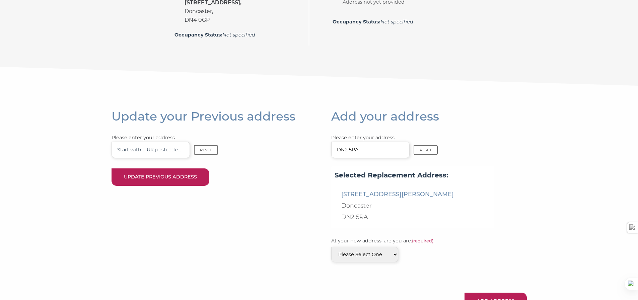
scroll to position [213, 0]
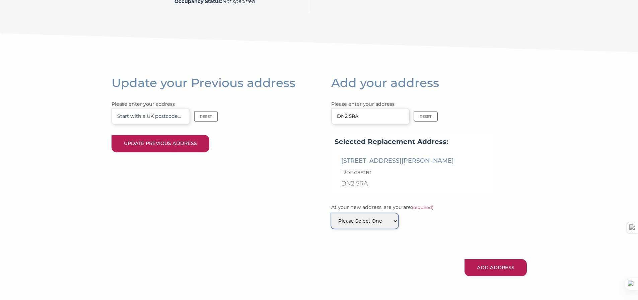
click at [389, 222] on select "Please Select One Buying Renting" at bounding box center [364, 220] width 67 height 15
select select "1"
click at [331, 213] on select "Please Select One Buying Renting" at bounding box center [364, 220] width 67 height 15
click at [491, 266] on button "Add Address" at bounding box center [495, 267] width 62 height 17
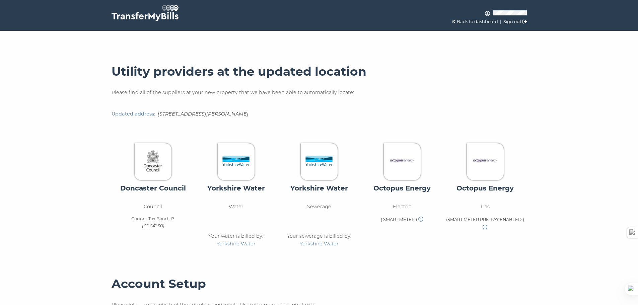
click at [474, 21] on link "Back to dashboard" at bounding box center [477, 21] width 41 height 5
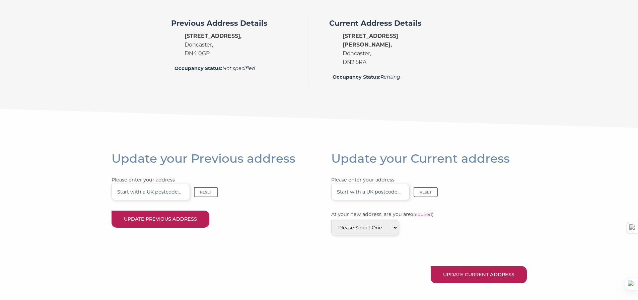
scroll to position [180, 0]
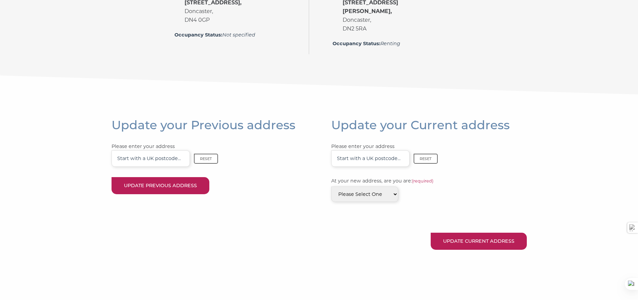
click at [160, 150] on input "Please enter your address Reset" at bounding box center [150, 158] width 78 height 16
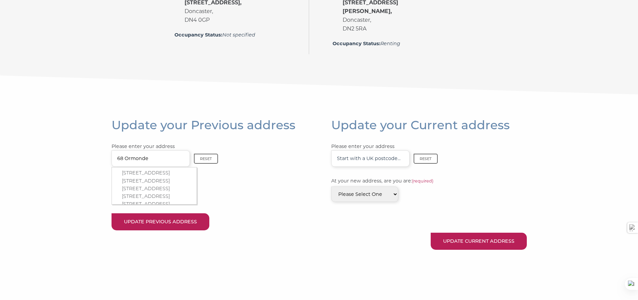
type input "68 Ormonde"
click at [141, 183] on p "[STREET_ADDRESS]" at bounding box center [158, 181] width 72 height 8
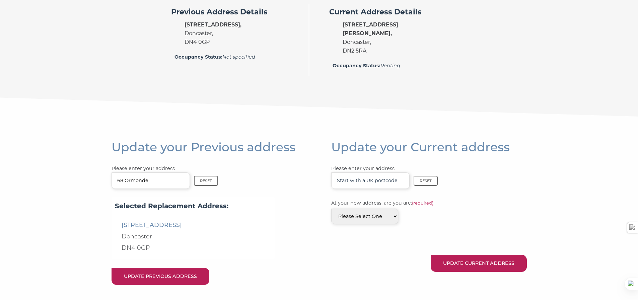
scroll to position [91, 0]
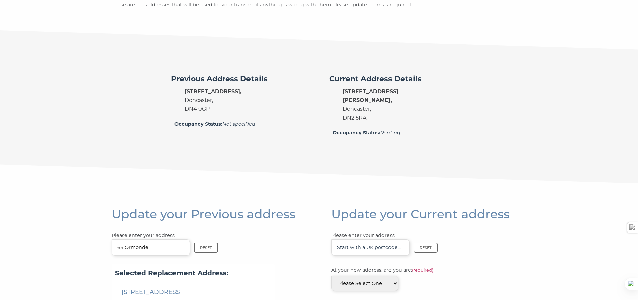
click at [235, 126] on em "Occupancy Status: Not specified" at bounding box center [214, 124] width 81 height 6
click at [187, 104] on address "[STREET_ADDRESS]" at bounding box center [212, 100] width 57 height 26
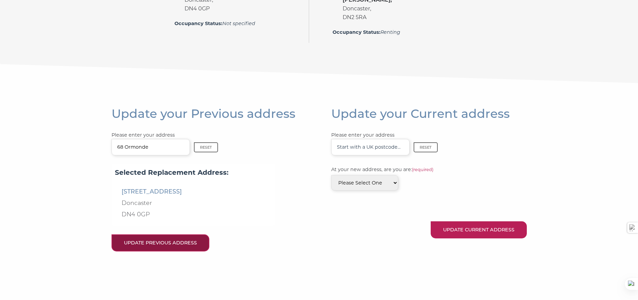
click at [165, 234] on button "Update Previous Address" at bounding box center [160, 242] width 98 height 17
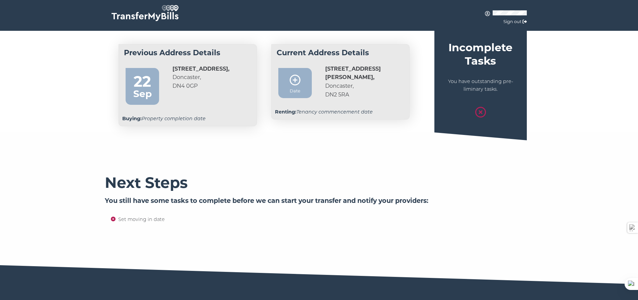
click at [181, 118] on em "Buying: Property completion date" at bounding box center [163, 118] width 83 height 6
drag, startPoint x: 475, startPoint y: 77, endPoint x: 476, endPoint y: 61, distance: 15.4
click at [475, 76] on div "Incomplete Tasks You have outstanding pre-liminary tasks." at bounding box center [480, 80] width 92 height 78
click at [483, 87] on p "You have outstanding pre-liminary tasks." at bounding box center [480, 86] width 82 height 16
click at [480, 110] on icon at bounding box center [480, 112] width 11 height 11
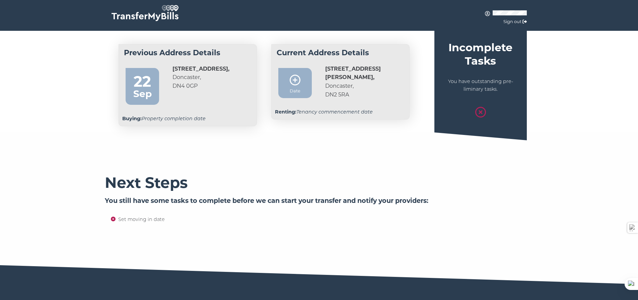
click at [298, 81] on icon at bounding box center [295, 80] width 11 height 11
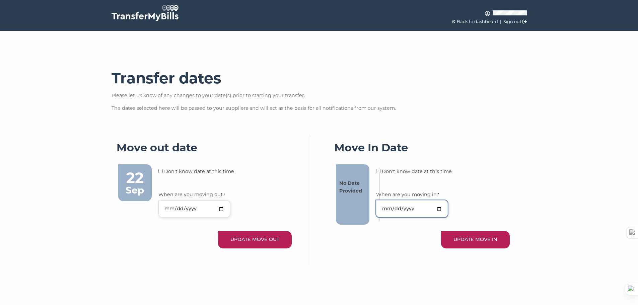
click at [440, 208] on input "When are you moving in?" at bounding box center [412, 208] width 72 height 17
type input "2025-09-22"
click at [481, 242] on button "UPDATE MOVE IN" at bounding box center [475, 239] width 69 height 17
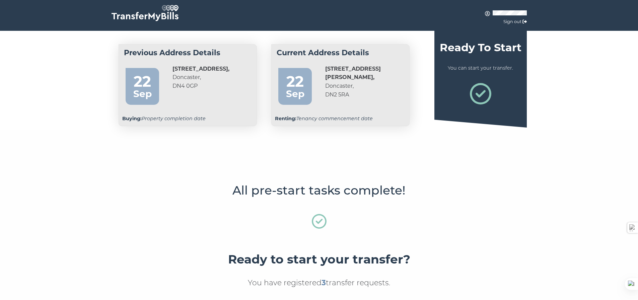
click at [515, 22] on link "Sign out" at bounding box center [512, 21] width 18 height 5
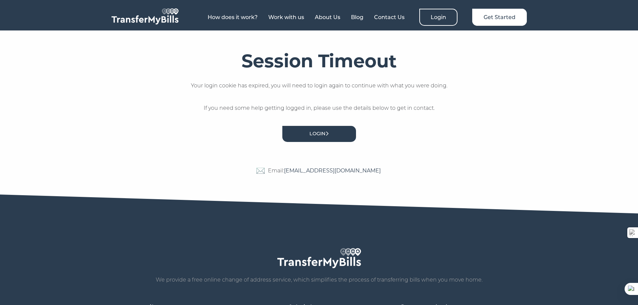
click at [319, 134] on link "Login" at bounding box center [319, 134] width 74 height 16
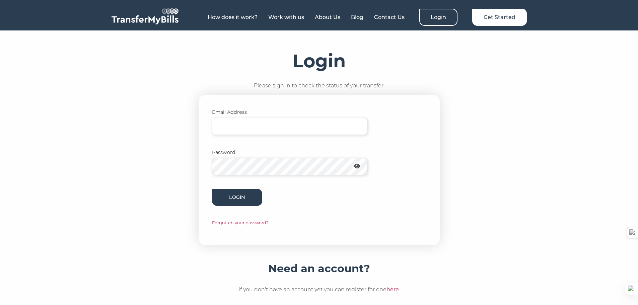
click at [263, 126] on input "Email Address" at bounding box center [289, 126] width 155 height 17
type input "[EMAIL_ADDRESS][DOMAIN_NAME]"
click at [240, 196] on button "Login" at bounding box center [237, 197] width 50 height 17
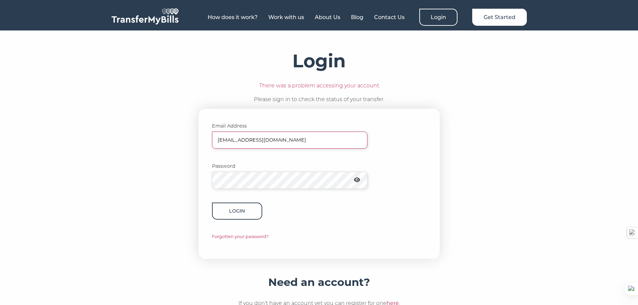
click at [241, 211] on button "Login" at bounding box center [237, 210] width 50 height 17
